Goal: Information Seeking & Learning: Understand process/instructions

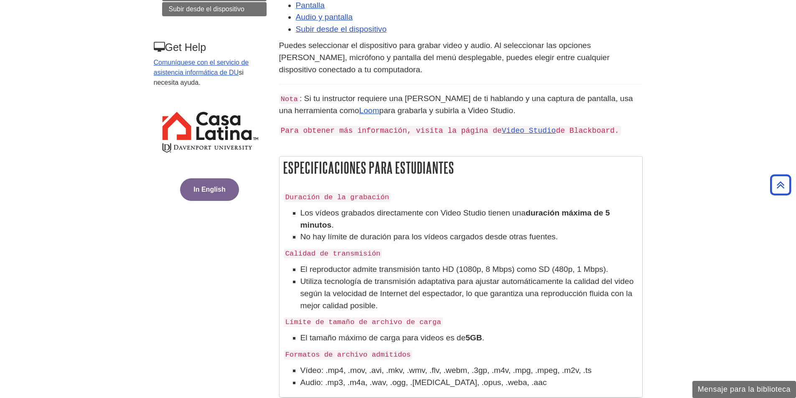
scroll to position [293, 0]
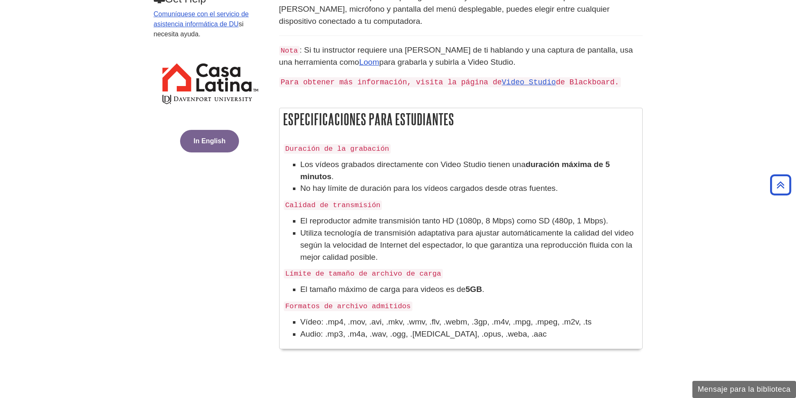
click at [209, 146] on button "In English" at bounding box center [209, 141] width 59 height 23
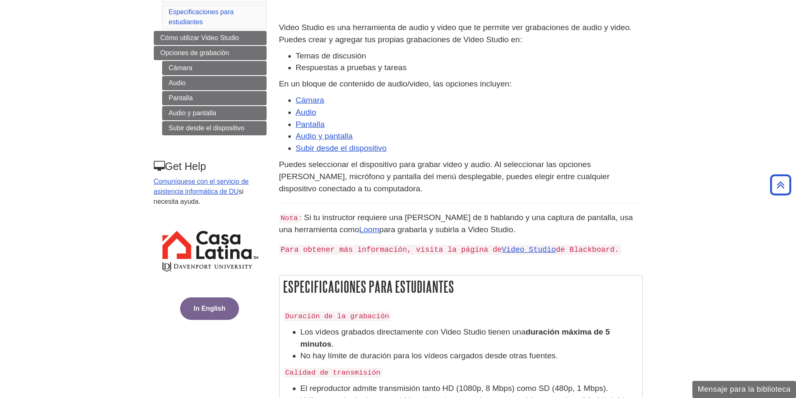
scroll to position [0, 0]
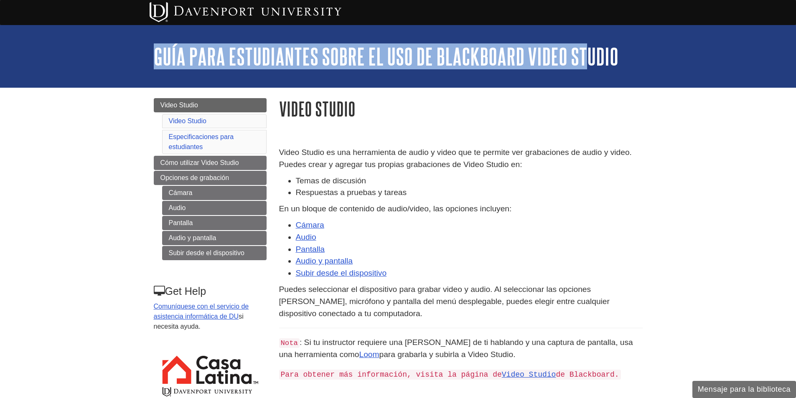
drag, startPoint x: 144, startPoint y: 55, endPoint x: 585, endPoint y: 55, distance: 440.4
click at [585, 55] on div "My [PERSON_NAME] DU Library Library Guides Casa Latina Guía para estudiantes so…" at bounding box center [398, 56] width 796 height 63
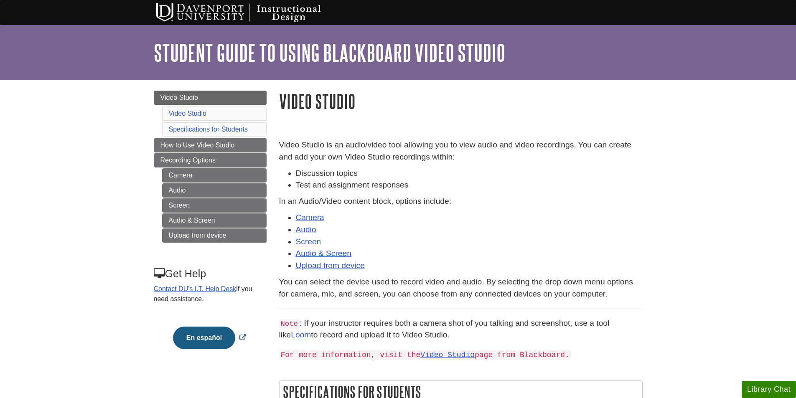
click at [200, 341] on button "En español" at bounding box center [204, 338] width 62 height 23
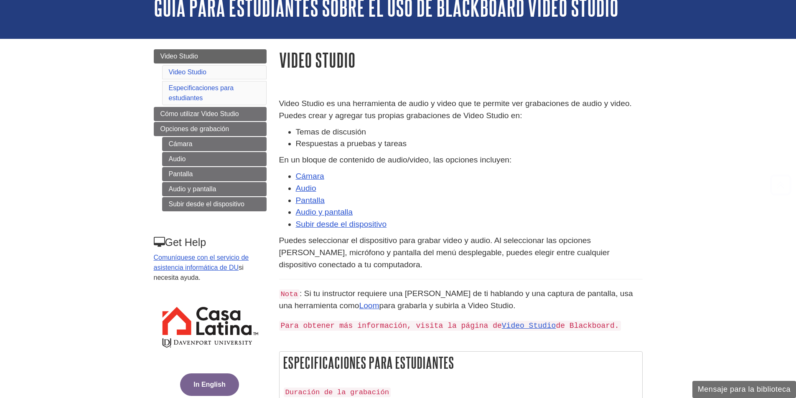
scroll to position [125, 0]
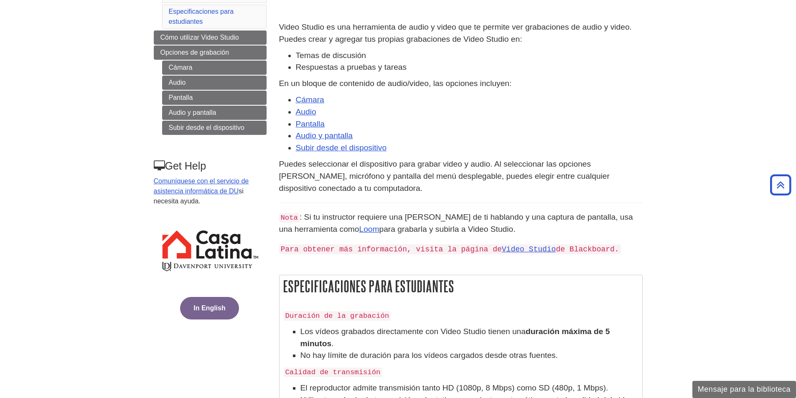
click at [208, 308] on button "In English" at bounding box center [209, 308] width 59 height 23
